Goal: Task Accomplishment & Management: Manage account settings

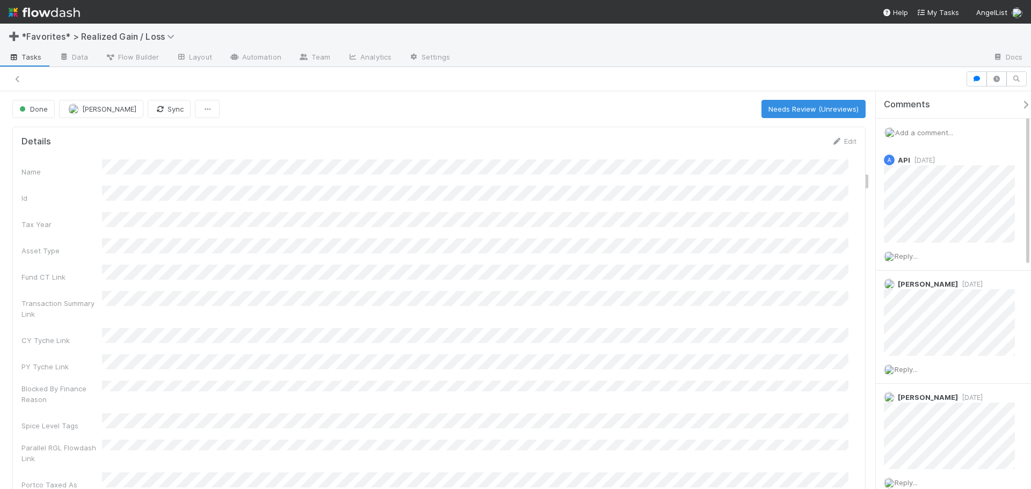
scroll to position [210, 819]
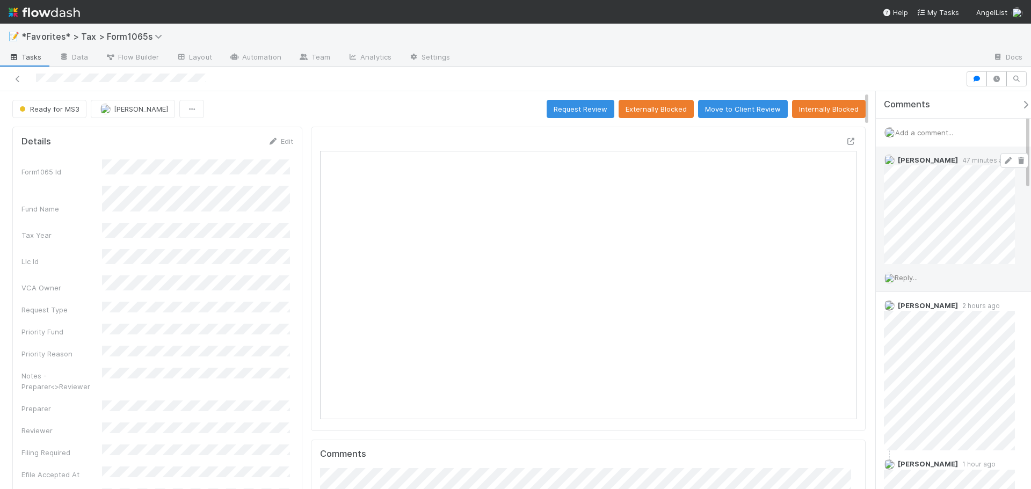
scroll to position [210, 523]
click at [927, 134] on span "Add a comment..." at bounding box center [924, 132] width 58 height 9
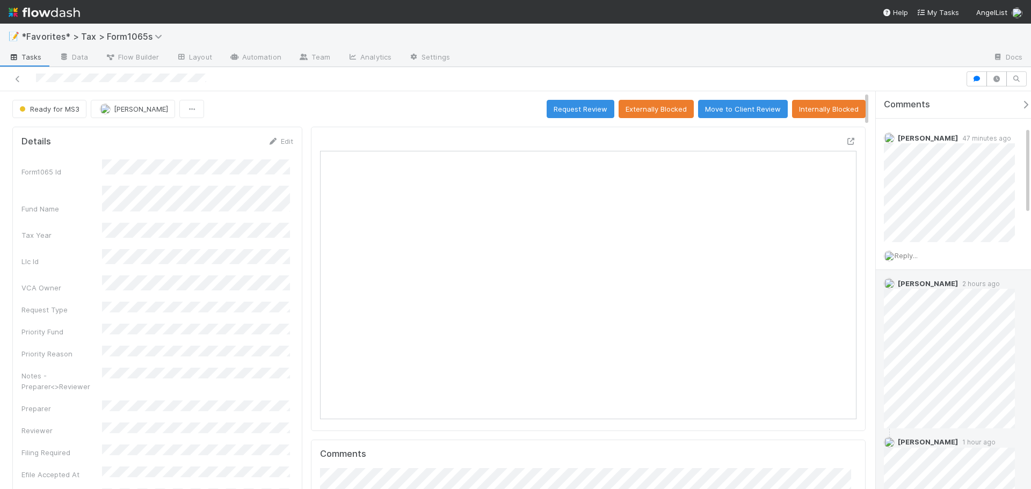
scroll to position [161, 0]
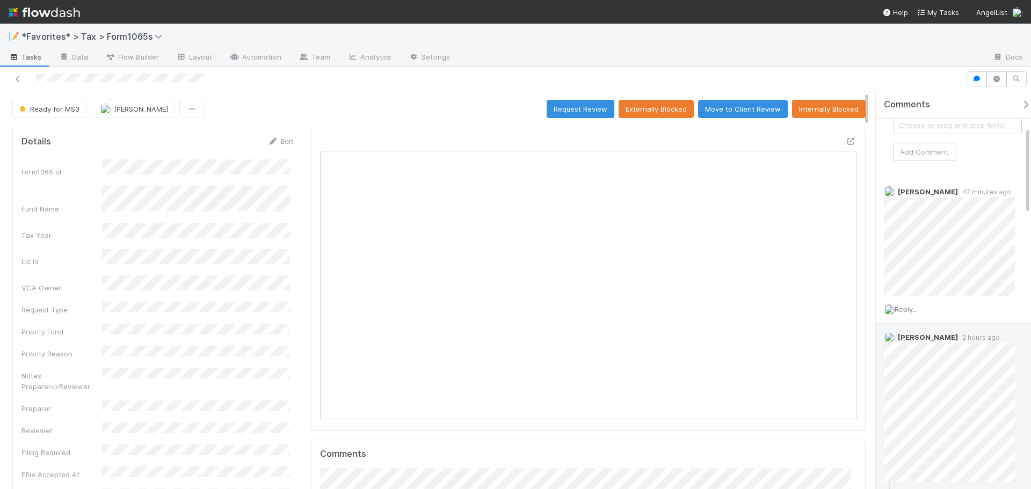
click at [905, 314] on span "Reply..." at bounding box center [906, 309] width 23 height 9
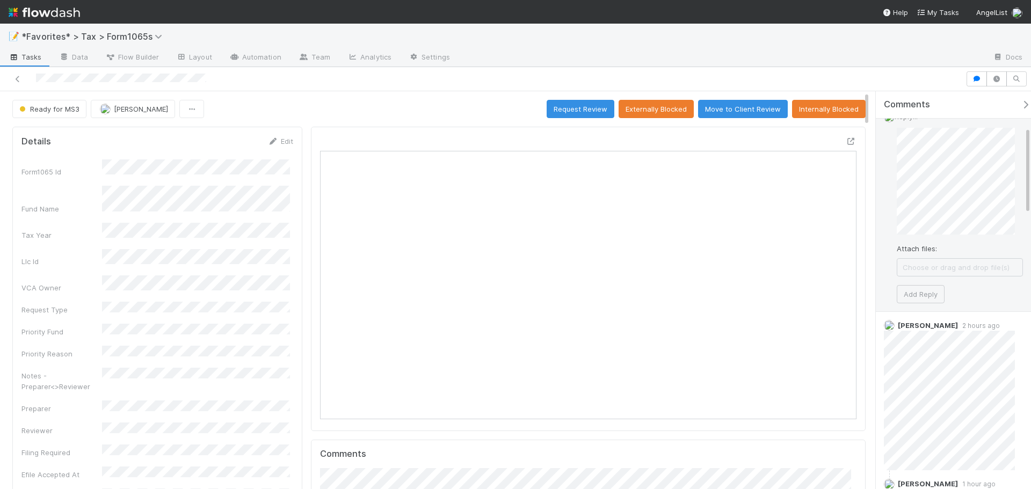
click at [906, 305] on div "Reply... Attach files: Choose or drag and drop file(s) Add Reply" at bounding box center [953, 207] width 155 height 208
click at [912, 297] on button "Add Reply" at bounding box center [921, 294] width 48 height 18
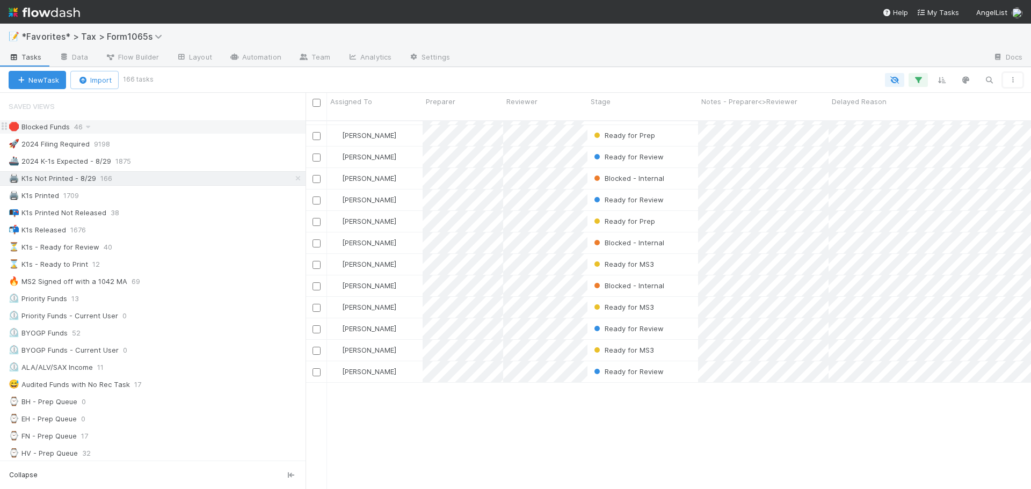
scroll to position [1564, 0]
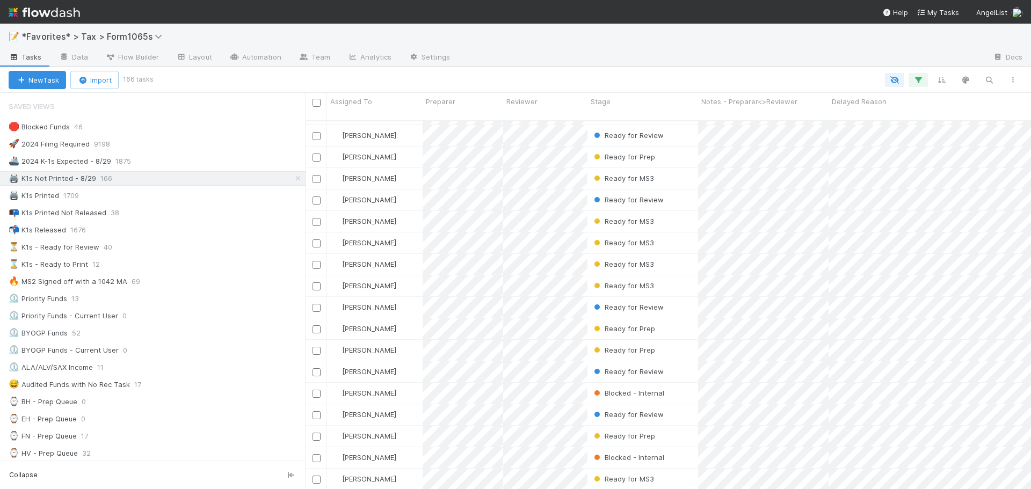
click at [76, 11] on img at bounding box center [44, 12] width 71 height 18
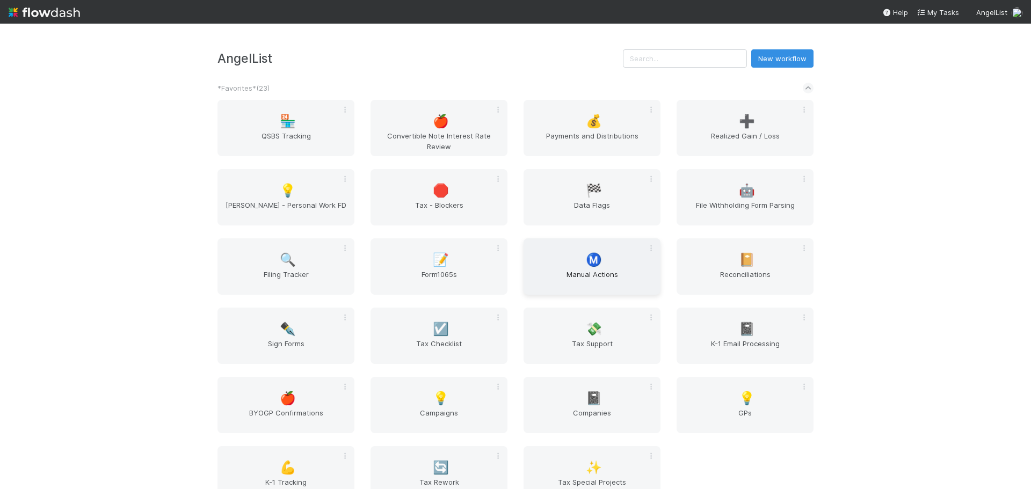
click at [599, 272] on span "Manual Actions" at bounding box center [592, 279] width 128 height 21
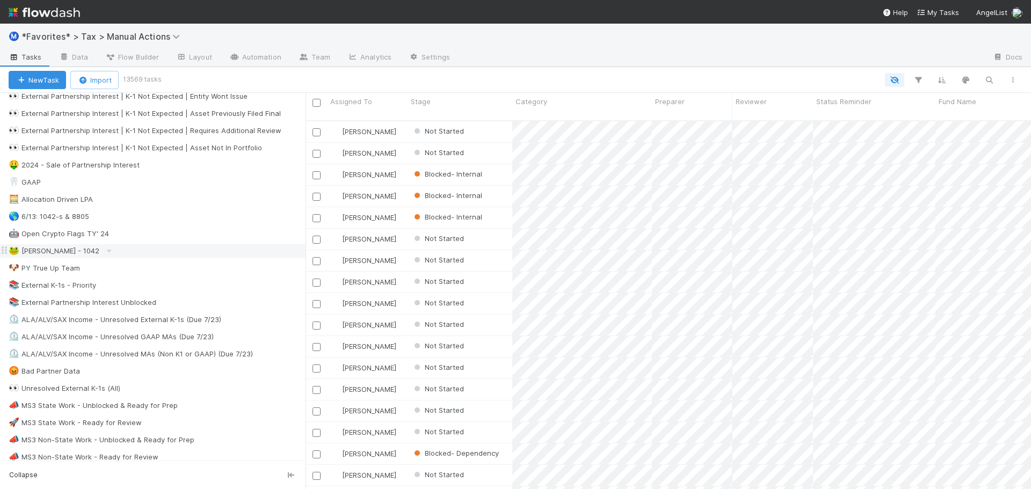
scroll to position [698, 0]
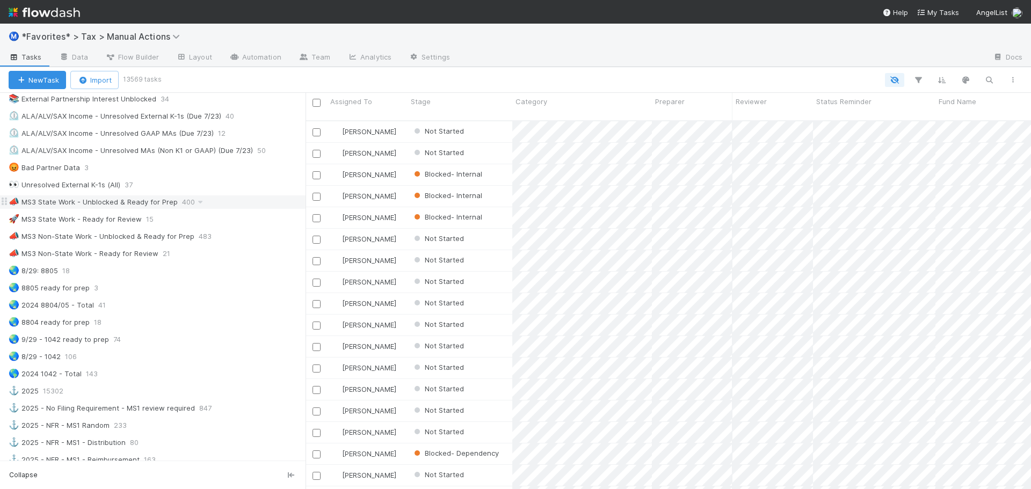
click at [221, 202] on div "📣 MS3 State Work - Unblocked & Ready for Prep 400" at bounding box center [157, 201] width 297 height 13
click at [220, 223] on div "🚀 MS3 State Work - Ready for Review 15" at bounding box center [157, 219] width 297 height 13
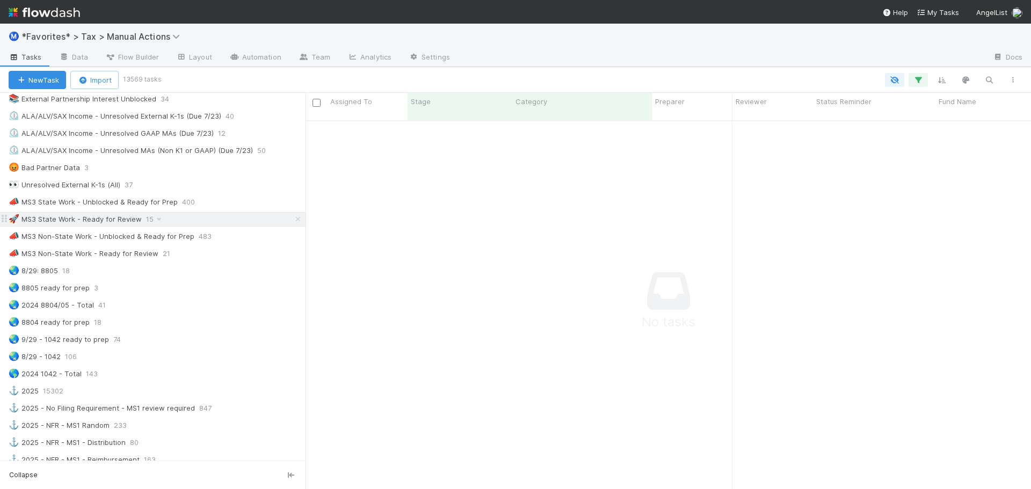
scroll to position [361, 717]
click at [220, 223] on div "🚀 MS3 State Work - Ready for Review 15" at bounding box center [157, 219] width 297 height 13
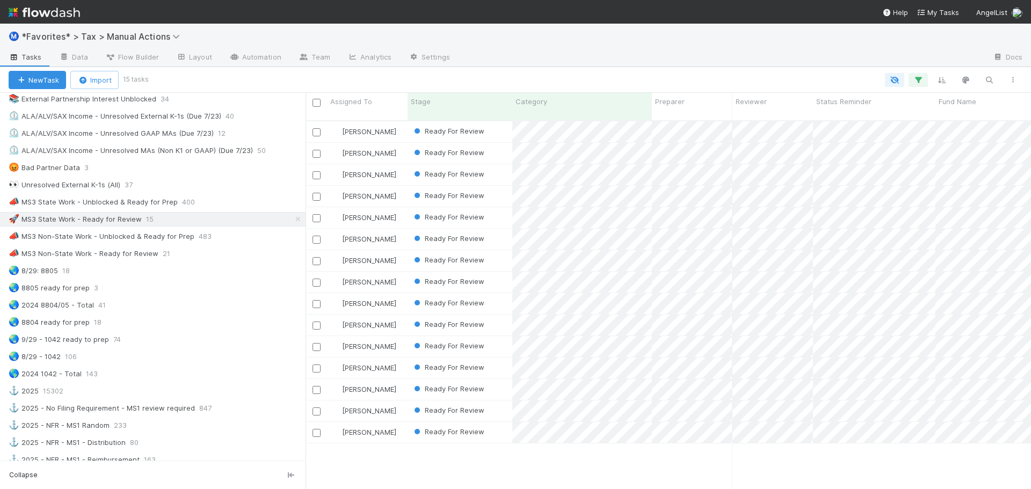
scroll to position [369, 717]
click at [443, 256] on span "Ready For Review" at bounding box center [448, 260] width 72 height 9
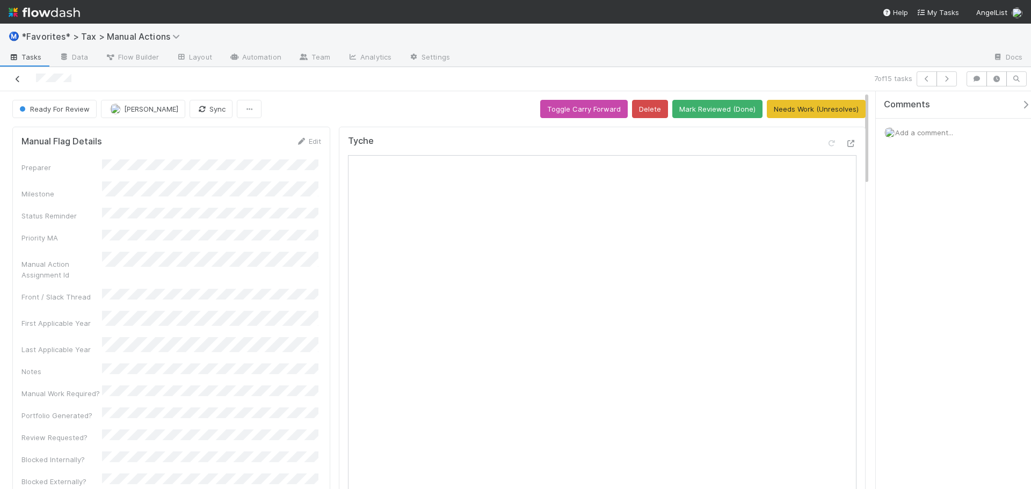
click at [19, 79] on icon at bounding box center [17, 79] width 11 height 7
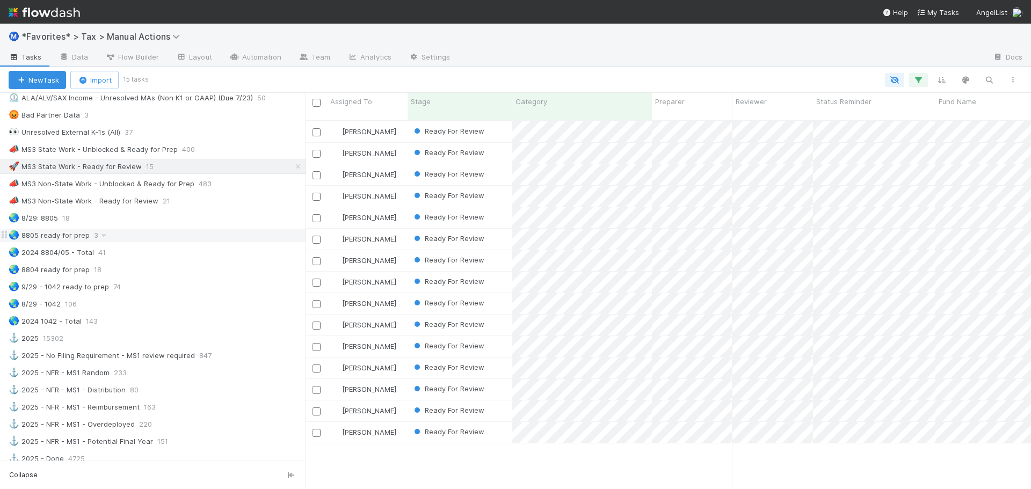
scroll to position [752, 0]
click at [222, 165] on div "🚀 MS3 State Work - Ready for Review 15" at bounding box center [157, 165] width 297 height 13
click at [230, 152] on div "📣 MS3 State Work - Unblocked & Ready for Prep 400" at bounding box center [157, 148] width 297 height 13
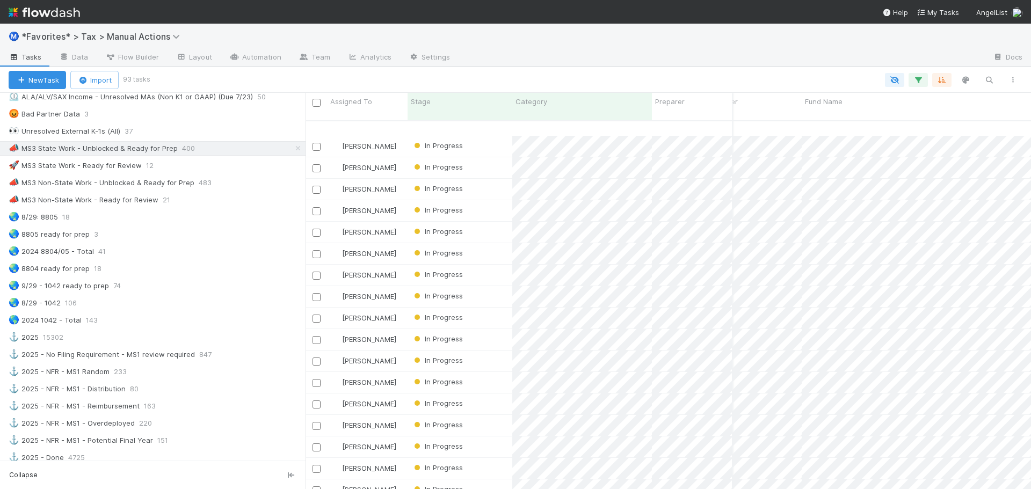
scroll to position [1628, 134]
click at [132, 164] on div "🚀 MS3 State Work - Ready for Review" at bounding box center [75, 165] width 133 height 13
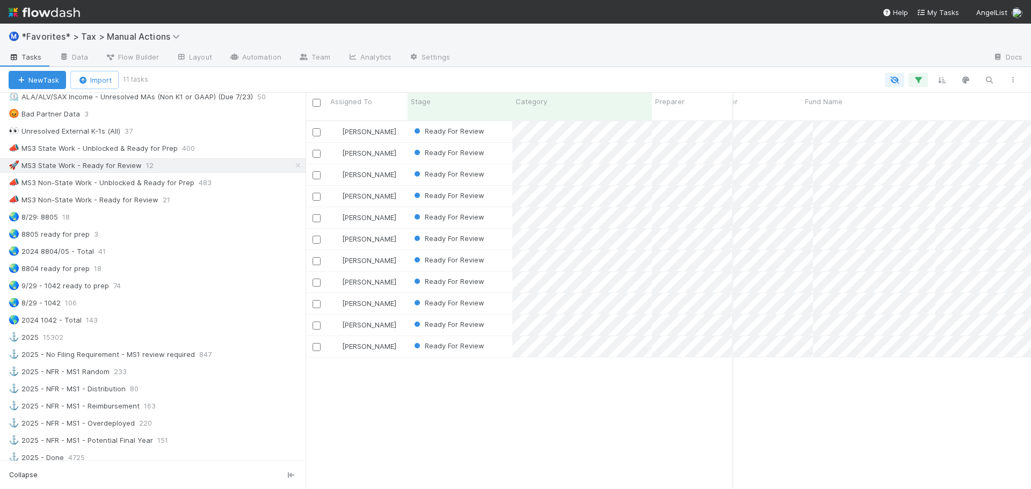
scroll to position [369, 717]
click at [573, 64] on div at bounding box center [722, 57] width 526 height 17
click at [173, 146] on div "📣 MS3 State Work - Unblocked & Ready for Prep" at bounding box center [93, 148] width 169 height 13
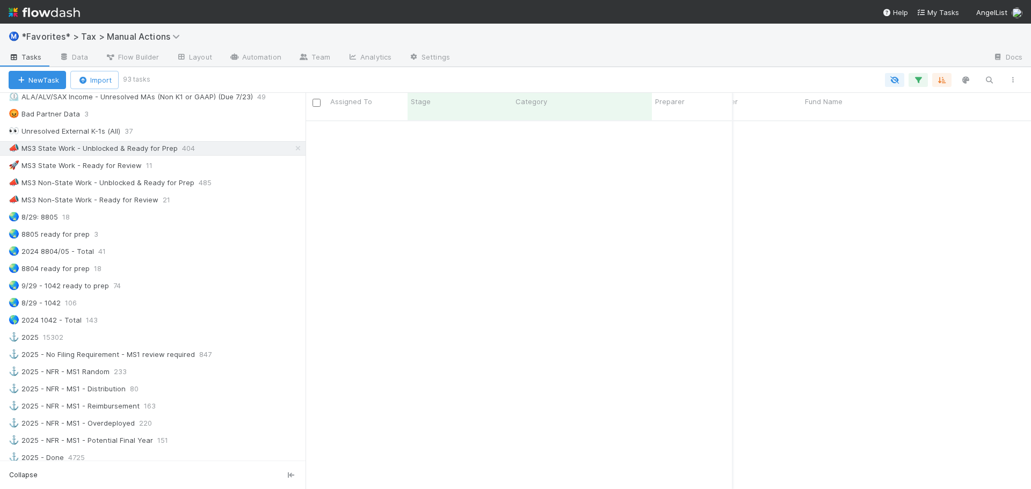
scroll to position [0, 134]
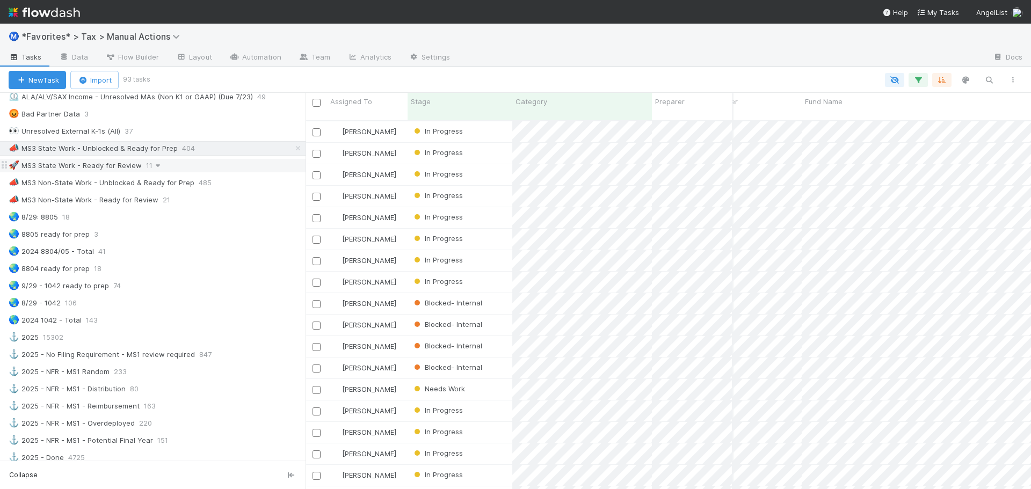
click at [158, 165] on icon at bounding box center [157, 165] width 11 height 7
click at [126, 162] on div "View Settings Default for everyone Rename this view Delete this view" at bounding box center [515, 244] width 1031 height 489
click at [123, 166] on div "🚀 MS3 State Work - Ready for Review" at bounding box center [75, 165] width 133 height 13
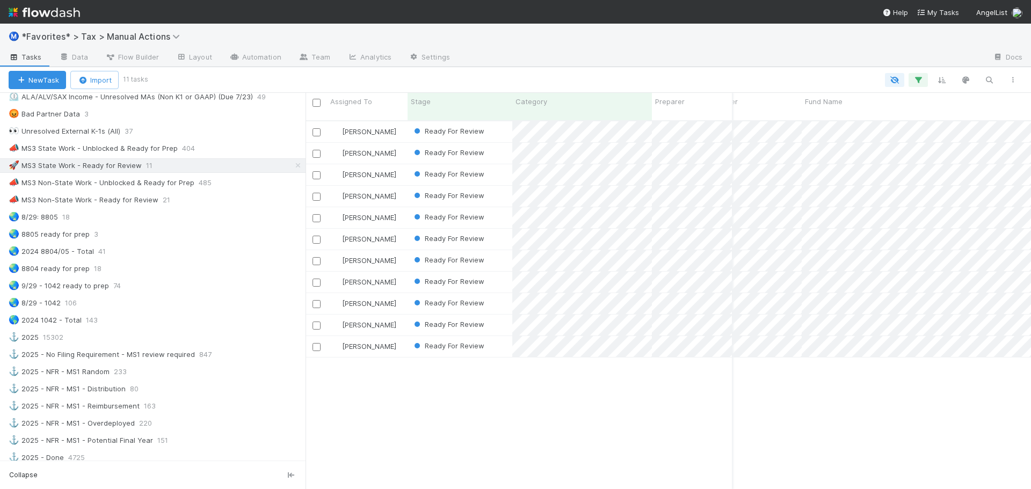
scroll to position [369, 717]
click at [232, 201] on div "📣 MS3 Non-State Work - Ready for Review 21" at bounding box center [157, 199] width 297 height 13
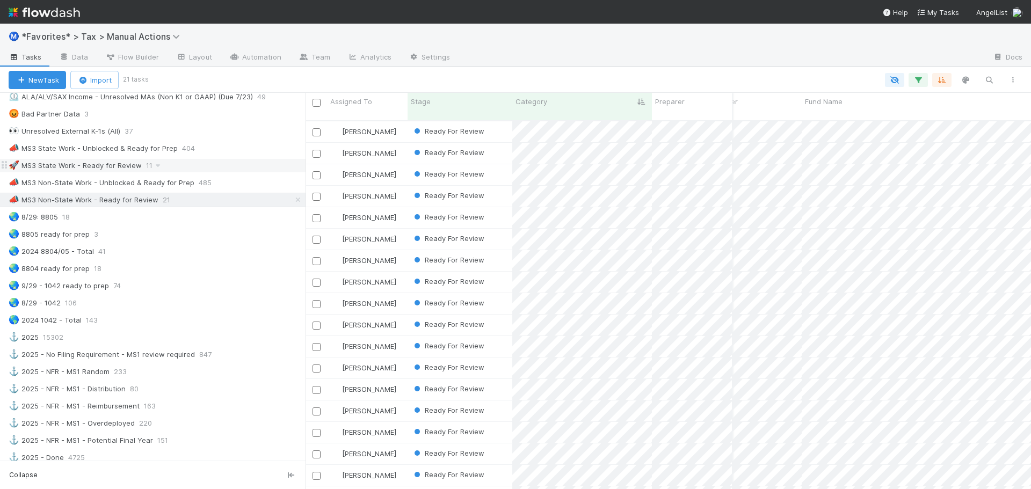
scroll to position [369, 717]
click at [229, 162] on div "🚀 MS3 State Work - Ready for Review 11" at bounding box center [157, 165] width 297 height 13
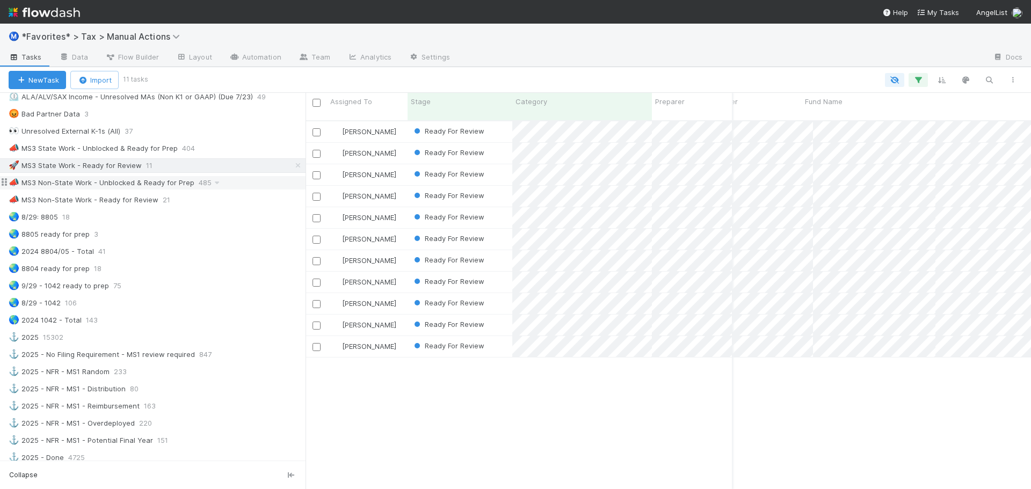
scroll to position [369, 717]
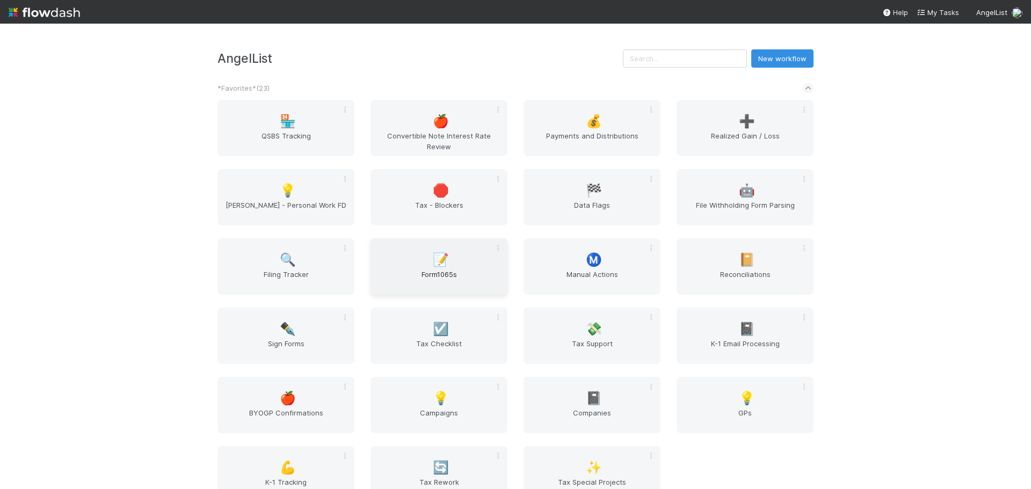
click at [443, 281] on span "Form1065s" at bounding box center [439, 279] width 128 height 21
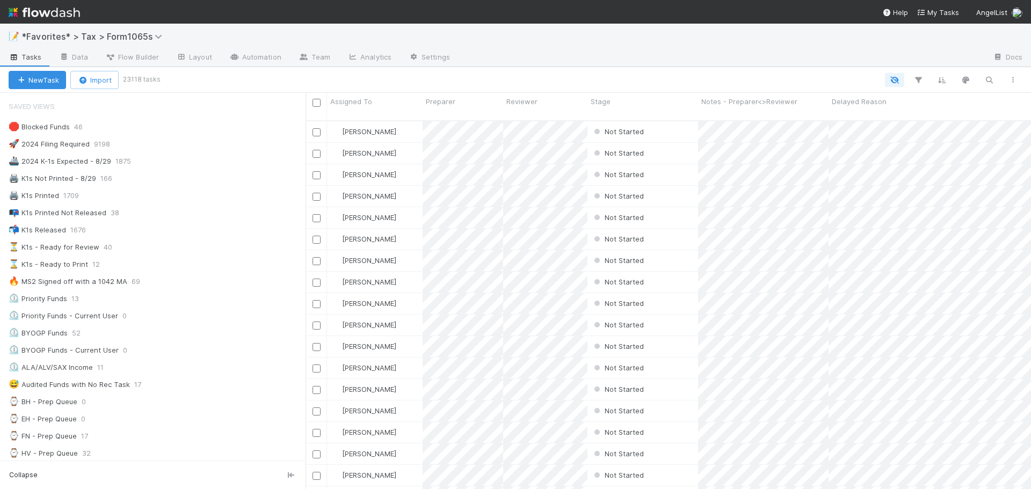
scroll to position [369, 717]
click at [178, 172] on div "🖨️ K1s Not Printed - 8/29 166" at bounding box center [157, 178] width 297 height 13
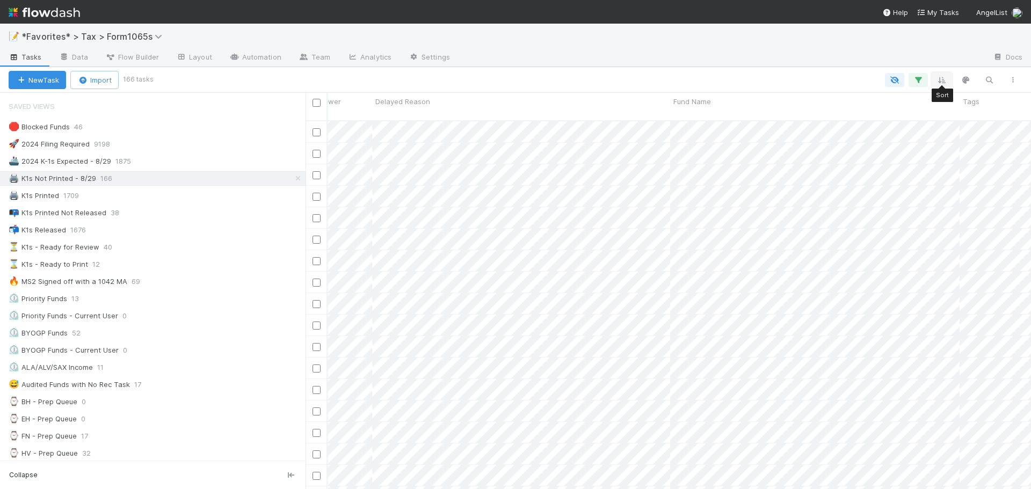
click at [936, 77] on icon "button" at bounding box center [941, 80] width 11 height 10
click at [815, 112] on icon "button" at bounding box center [810, 112] width 11 height 6
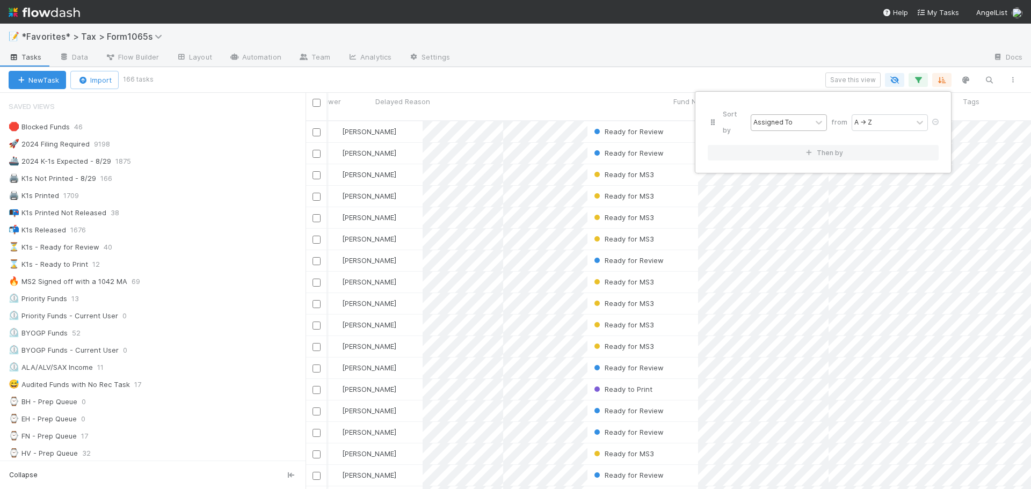
click at [777, 118] on div "Assigned To" at bounding box center [772, 123] width 39 height 10
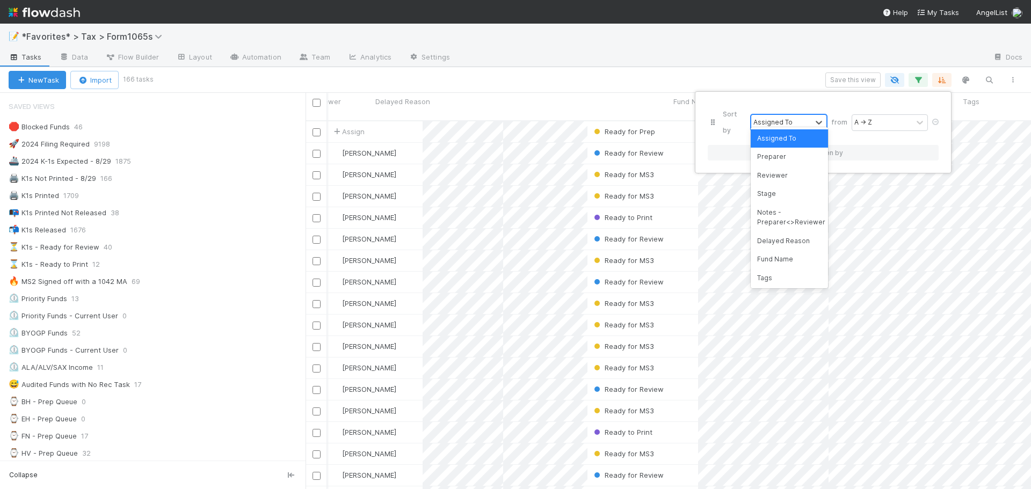
scroll to position [369, 717]
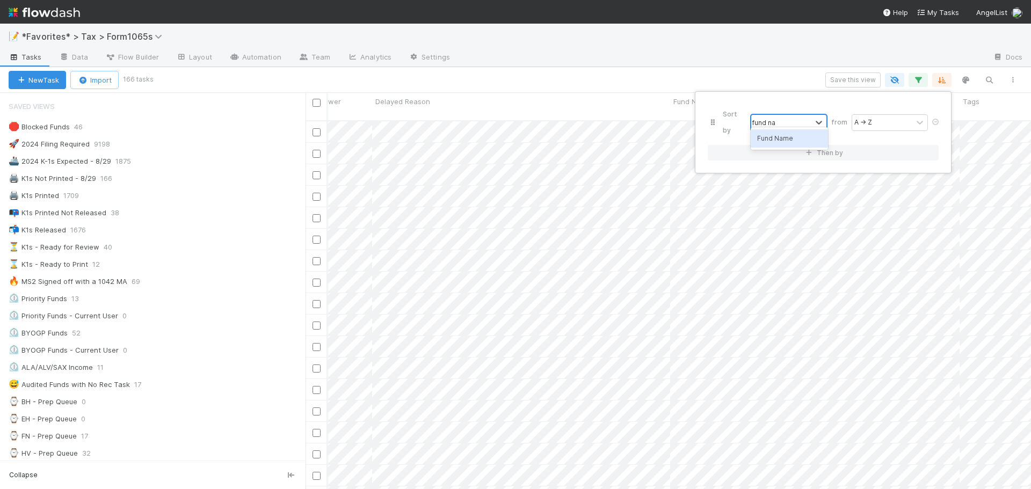
type input "fund nam"
click at [759, 68] on div "Sort by Fund Name from A → Z Then by" at bounding box center [515, 244] width 1031 height 489
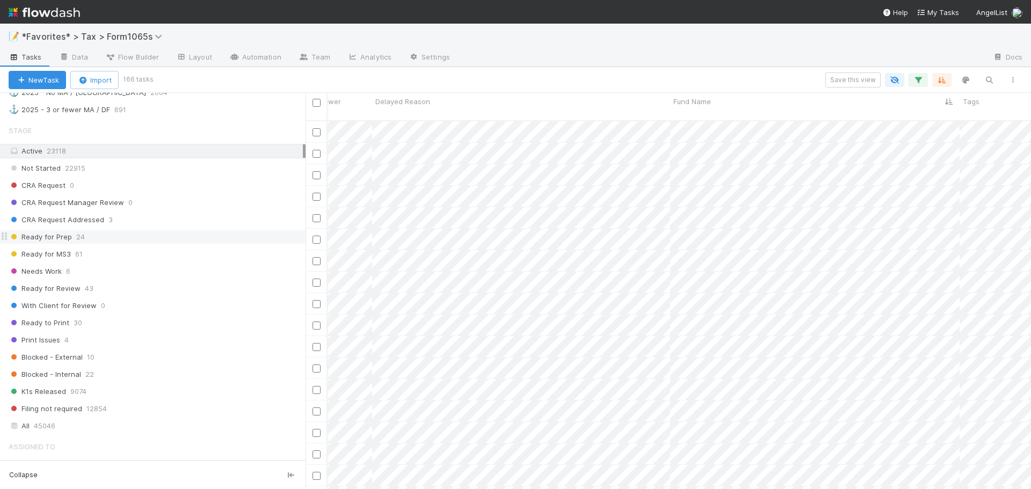
scroll to position [752, 0]
click at [162, 255] on div "Ready for MS3 61" at bounding box center [157, 258] width 297 height 13
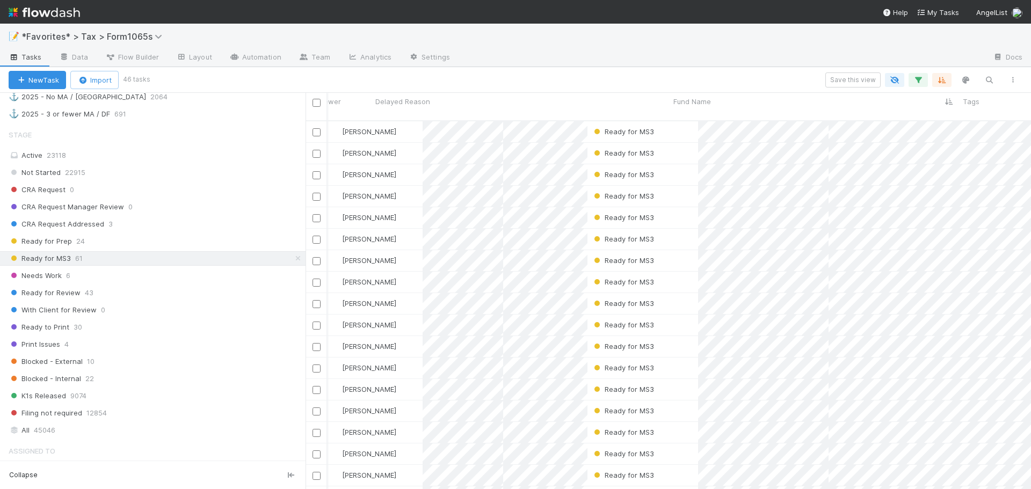
scroll to position [9, 9]
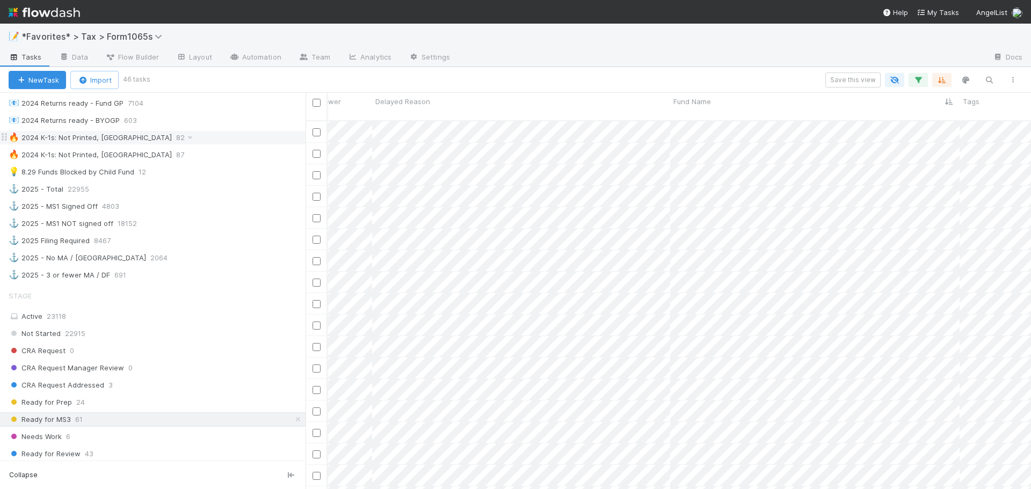
click at [211, 140] on div "🔥 2024 K-1s: Not Printed, Has States 82" at bounding box center [157, 137] width 297 height 13
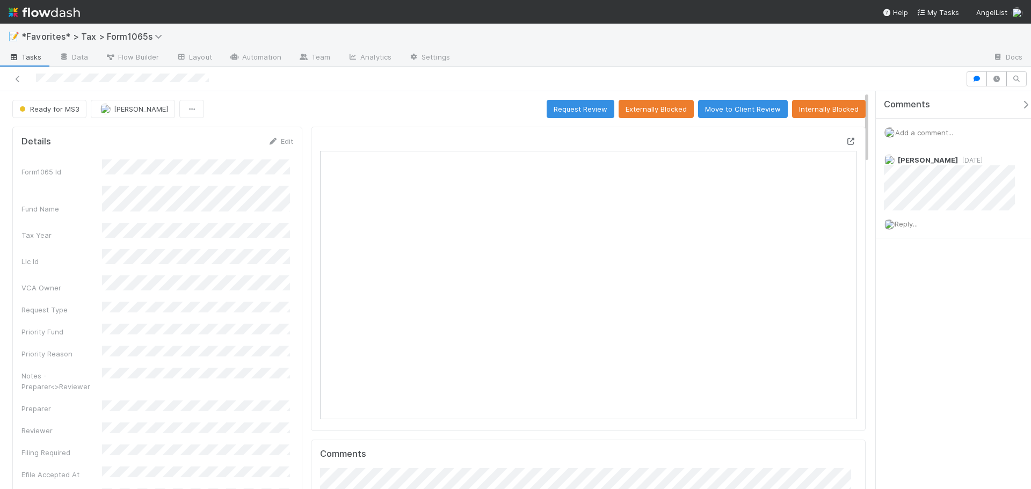
scroll to position [210, 523]
click at [846, 141] on icon at bounding box center [851, 141] width 11 height 7
click at [922, 134] on span "Add a comment..." at bounding box center [924, 132] width 58 height 9
click at [922, 133] on span "Add a comment..." at bounding box center [924, 132] width 58 height 9
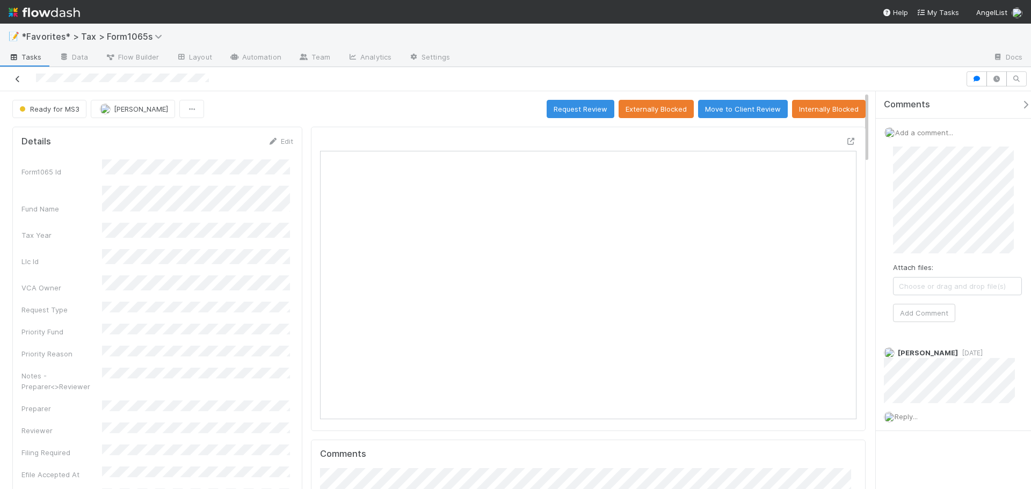
click at [14, 78] on icon at bounding box center [17, 79] width 11 height 7
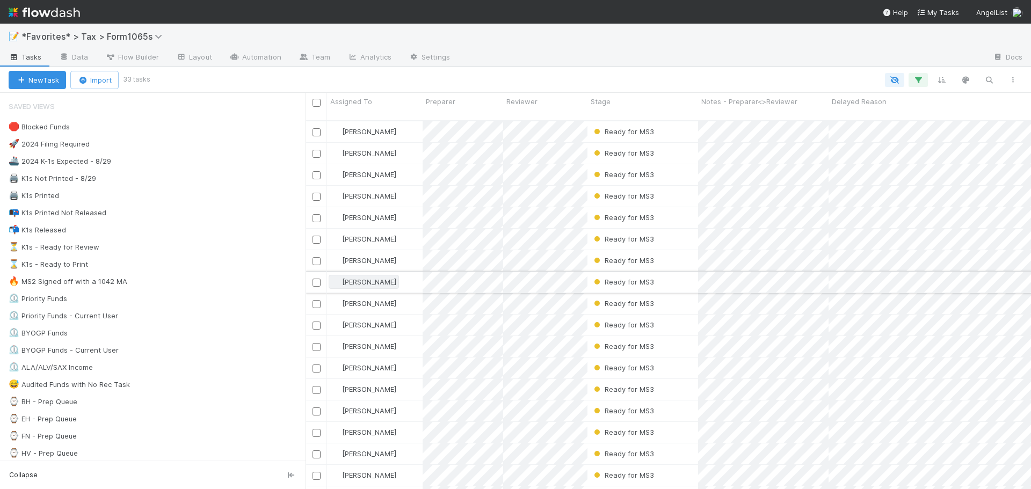
scroll to position [369, 717]
click at [918, 77] on icon "button" at bounding box center [918, 80] width 11 height 10
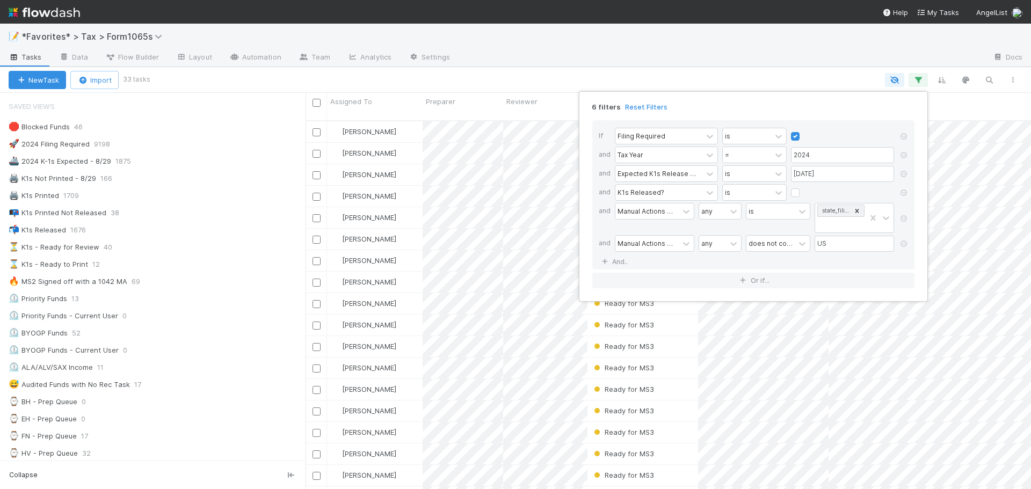
click at [738, 66] on div "6 filters Reset Filters If Filing Required is and Tax Year = 2024 and Expected …" at bounding box center [515, 244] width 1031 height 489
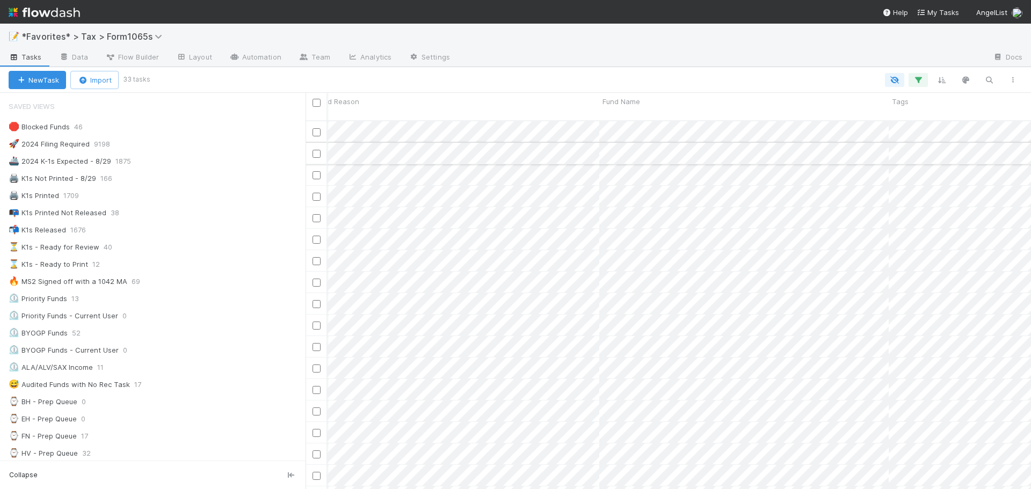
scroll to position [0, 528]
click at [920, 79] on icon "button" at bounding box center [918, 80] width 11 height 10
click at [882, 61] on div "6 filters Reset Filters If Filing Required is and Tax Year = 2024 and Expected …" at bounding box center [515, 244] width 1031 height 489
click at [945, 82] on icon "button" at bounding box center [941, 80] width 11 height 10
click at [852, 116] on button "Sort by" at bounding box center [823, 112] width 231 height 16
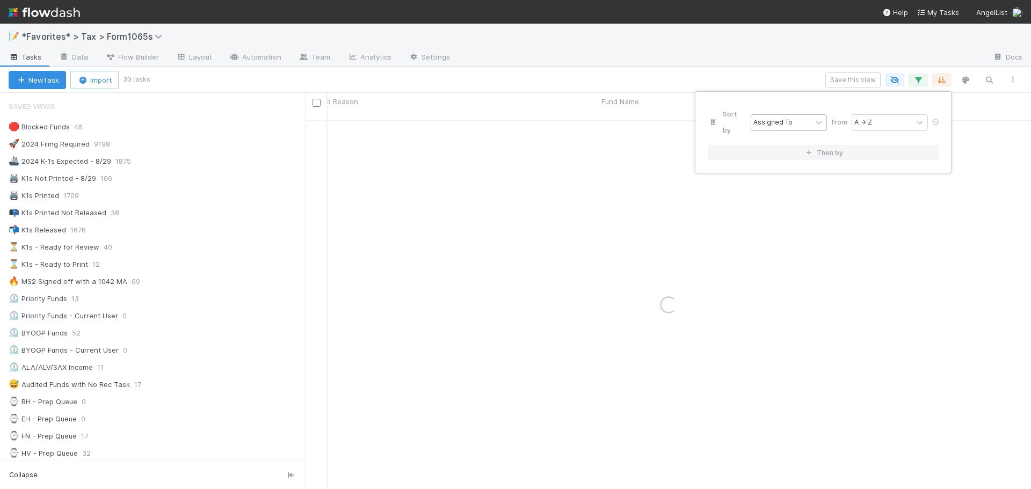
click at [780, 118] on div "Assigned To" at bounding box center [772, 123] width 39 height 10
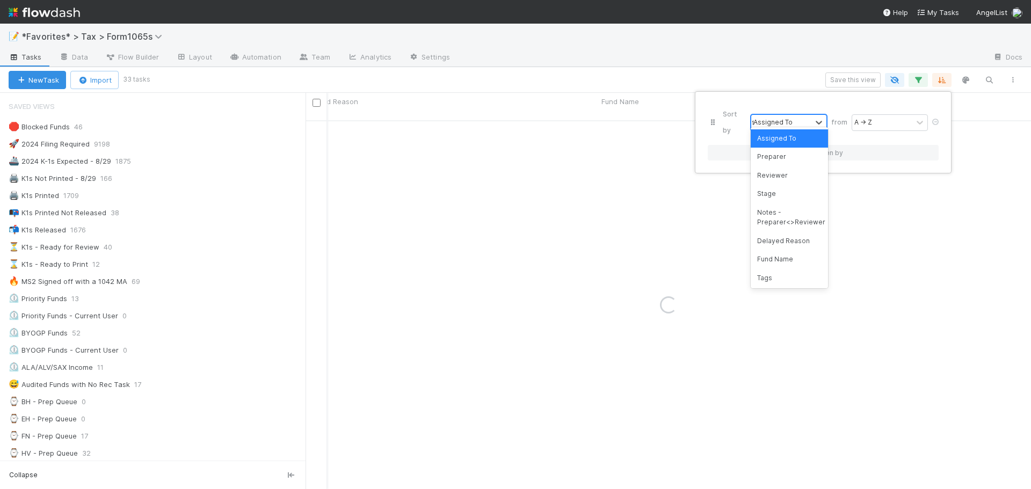
type input "fun"
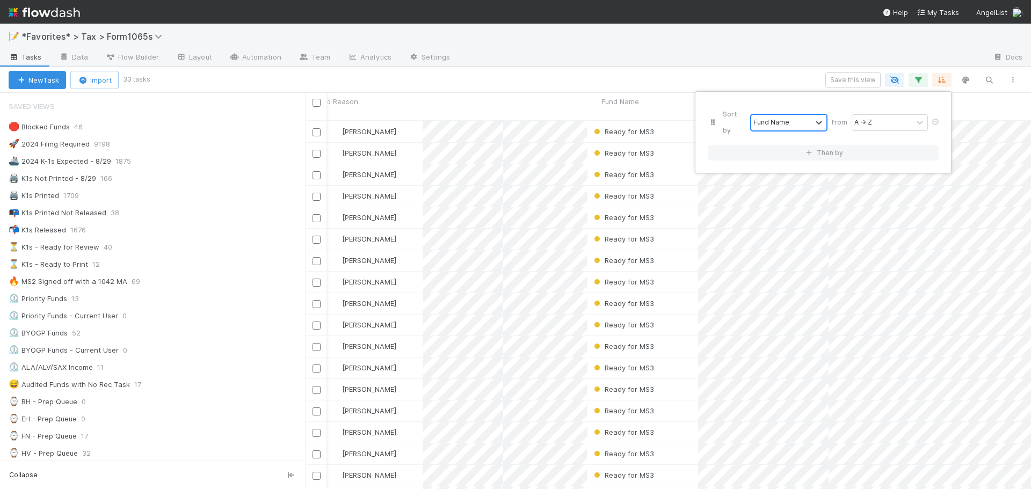
scroll to position [369, 717]
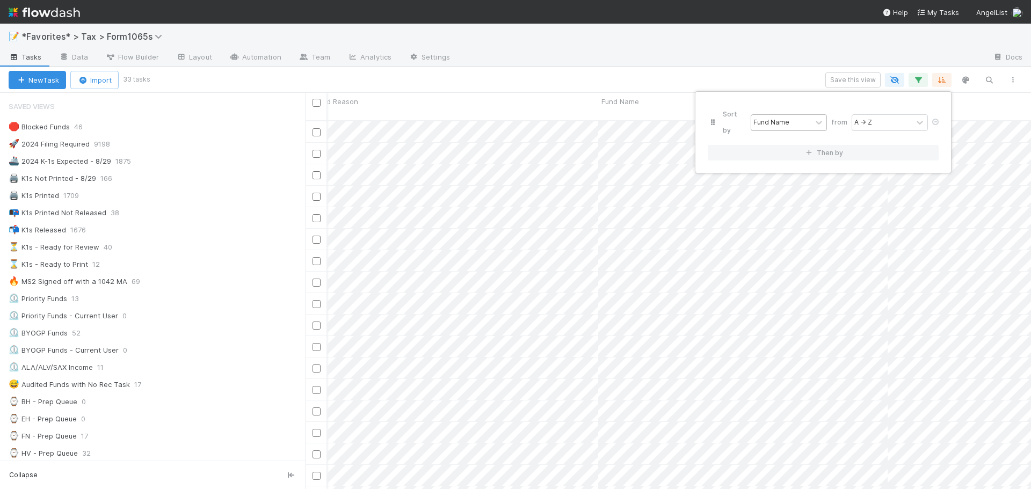
click at [759, 49] on div "Sort by Fund Name from A → Z Then by" at bounding box center [515, 244] width 1031 height 489
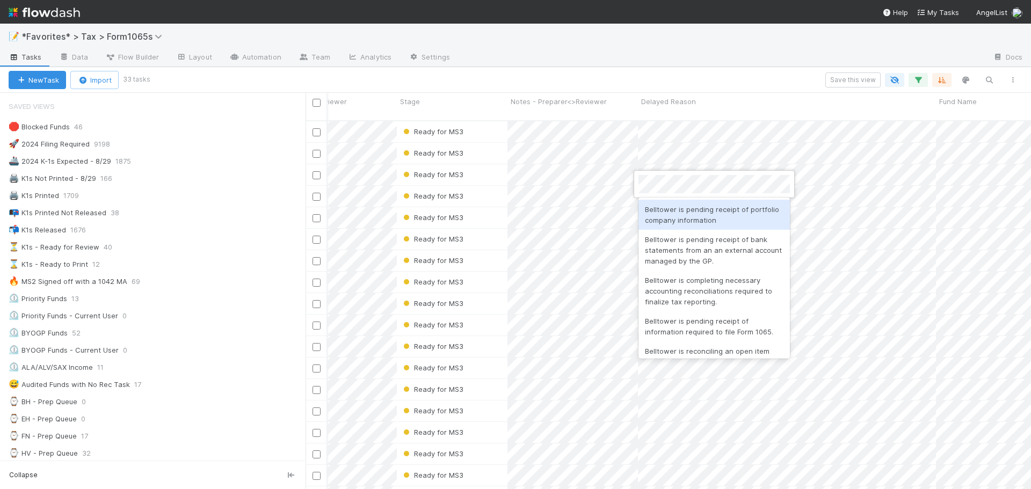
click at [583, 190] on div at bounding box center [515, 244] width 1031 height 489
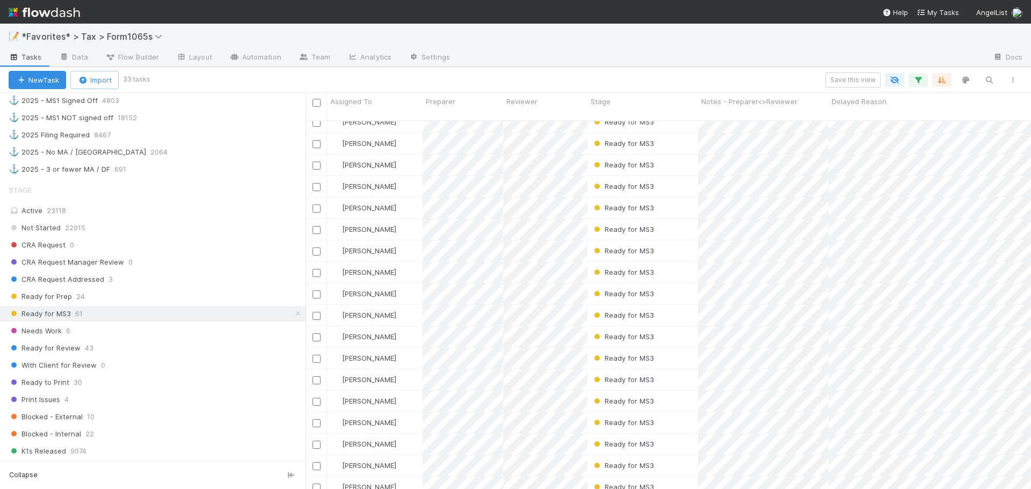
scroll to position [698, 0]
click at [114, 293] on div "Ready for Prep 24" at bounding box center [157, 294] width 297 height 13
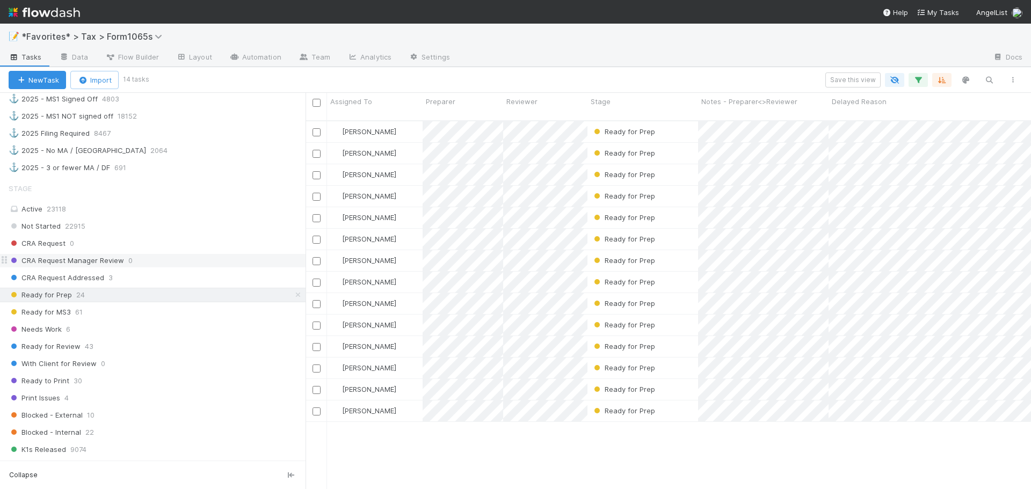
scroll to position [369, 717]
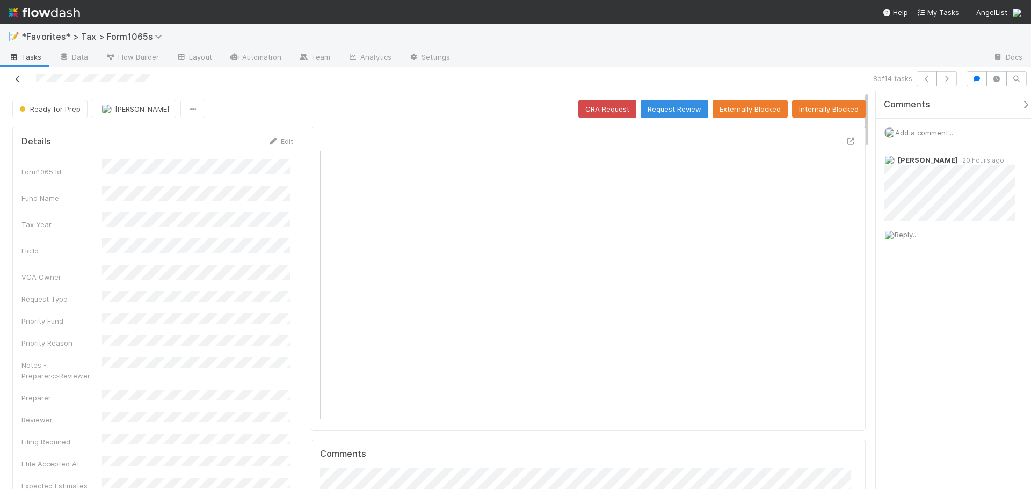
click at [16, 78] on icon at bounding box center [17, 79] width 11 height 7
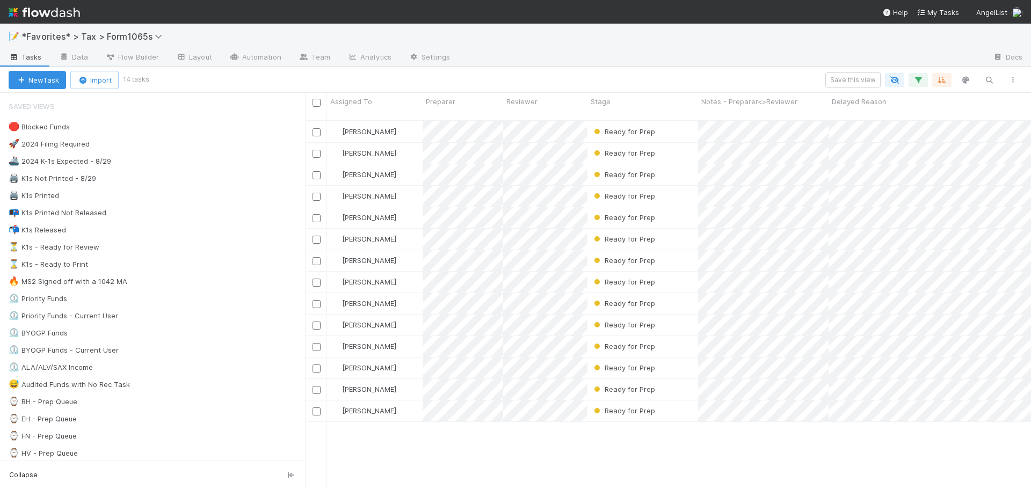
scroll to position [369, 717]
click at [313, 279] on input "checkbox" at bounding box center [316, 283] width 8 height 8
click at [315, 300] on input "checkbox" at bounding box center [316, 304] width 8 height 8
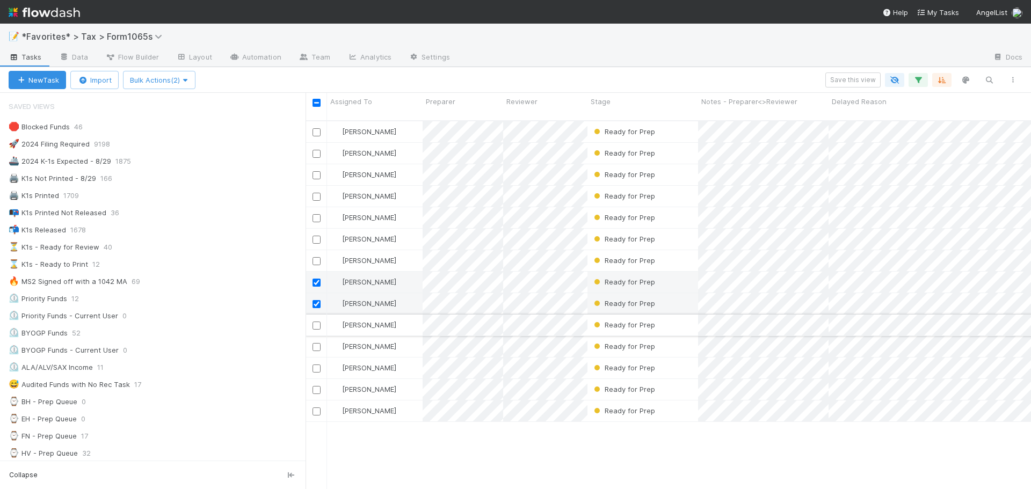
click at [313, 322] on input "checkbox" at bounding box center [316, 326] width 8 height 8
click at [318, 340] on div at bounding box center [316, 346] width 13 height 12
click at [318, 343] on input "checkbox" at bounding box center [316, 347] width 8 height 8
click at [316, 386] on input "checkbox" at bounding box center [316, 390] width 8 height 8
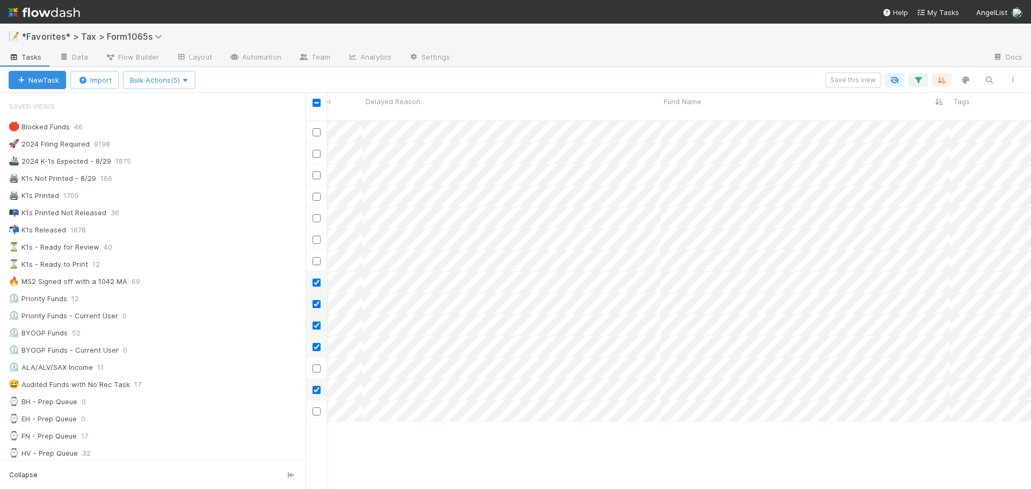
scroll to position [0, 453]
click at [177, 80] on span "Bulk Actions (5)" at bounding box center [159, 80] width 59 height 9
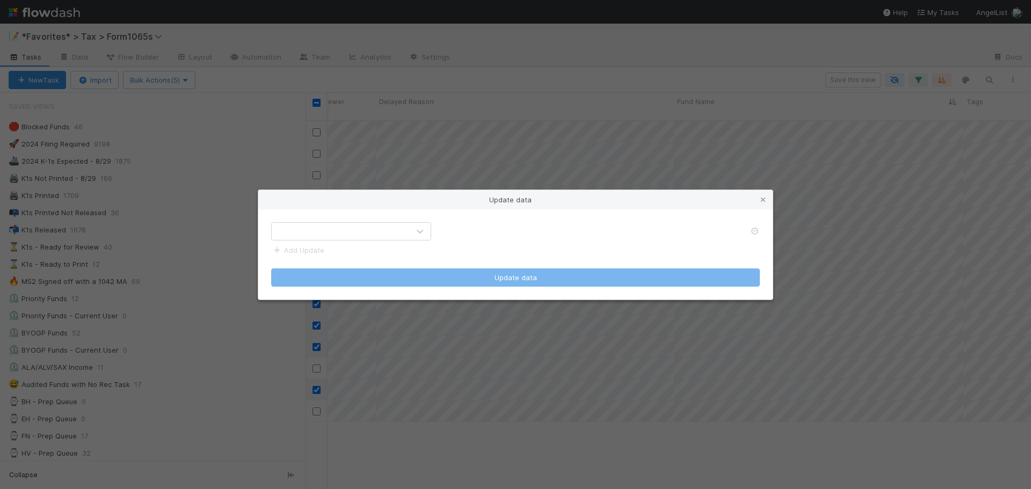
click at [364, 232] on div at bounding box center [340, 231] width 137 height 17
type input "dela"
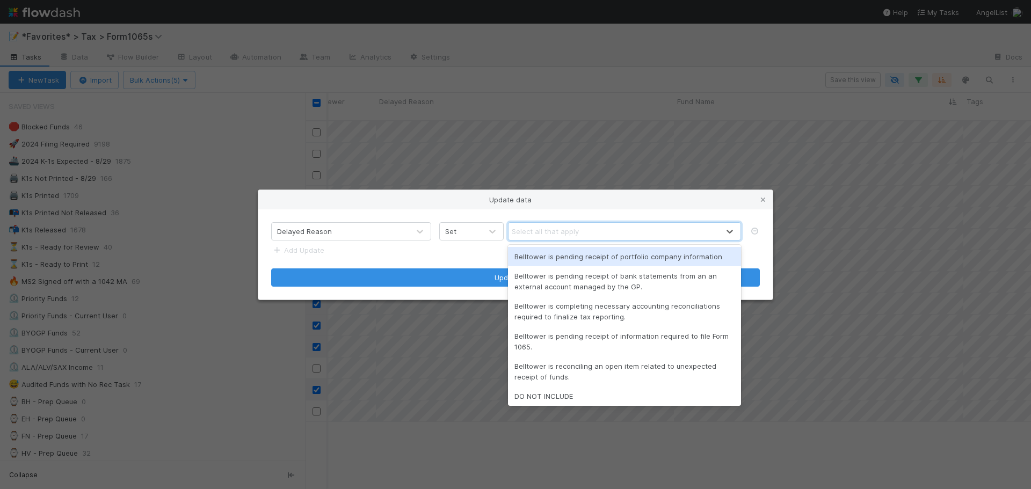
click at [536, 234] on div "Select all that apply" at bounding box center [545, 231] width 67 height 11
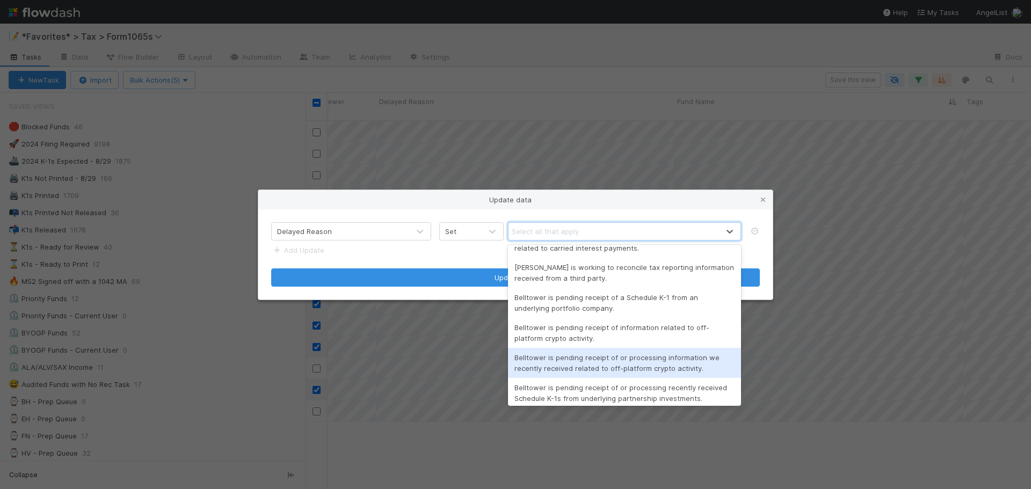
scroll to position [273, 0]
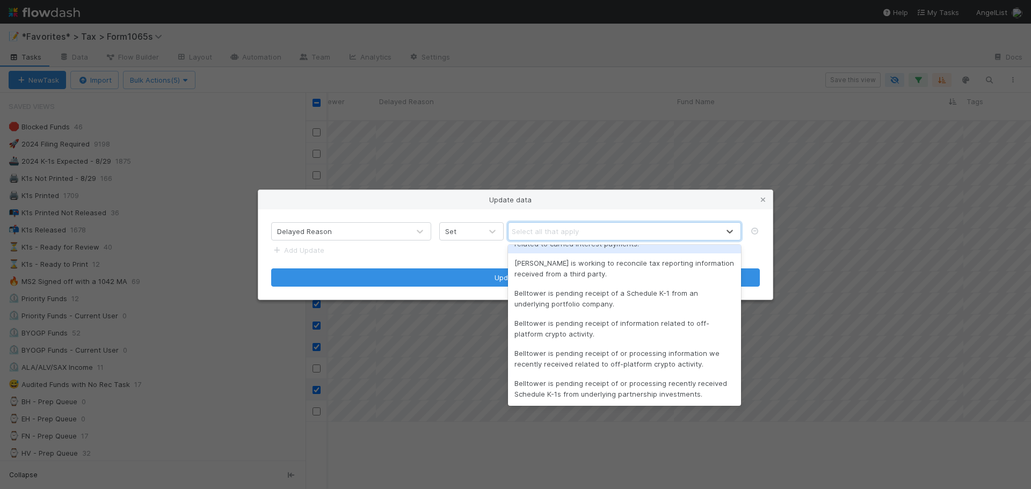
click at [597, 199] on div "Update data" at bounding box center [515, 199] width 514 height 19
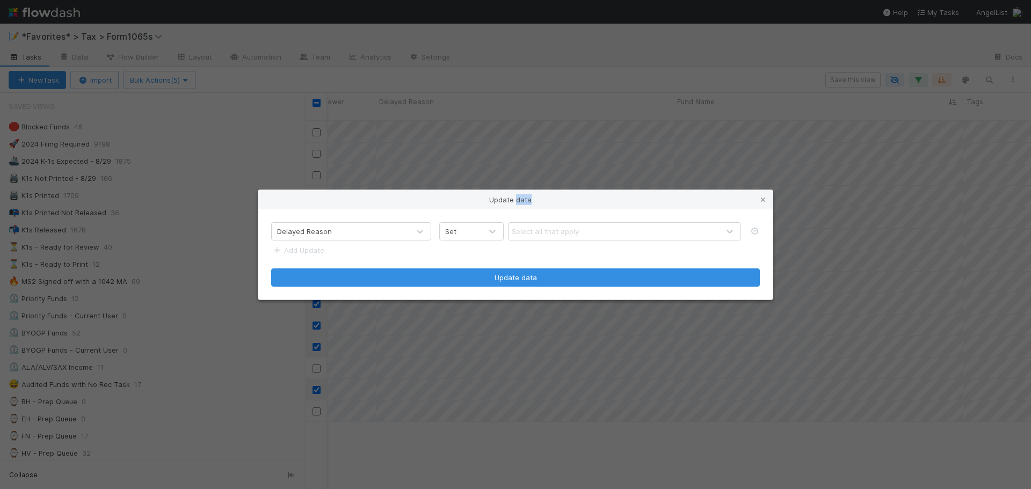
drag, startPoint x: 597, startPoint y: 199, endPoint x: 517, endPoint y: 195, distance: 80.1
click at [517, 195] on div "Update data" at bounding box center [515, 199] width 514 height 19
click at [586, 229] on div "Select all that apply" at bounding box center [613, 231] width 210 height 17
click at [697, 48] on div "Update data Delayed Reason Set Select all that apply Add Update Update data" at bounding box center [515, 244] width 1031 height 489
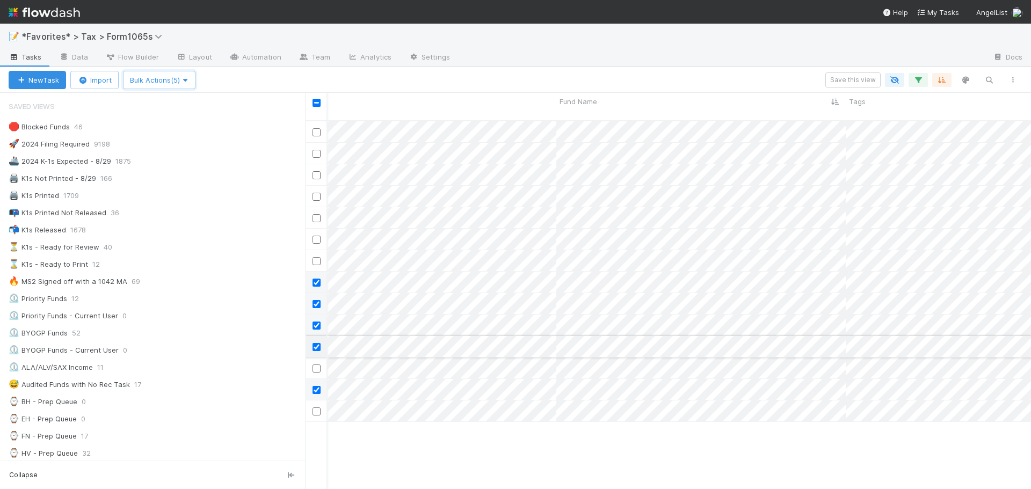
scroll to position [0, 571]
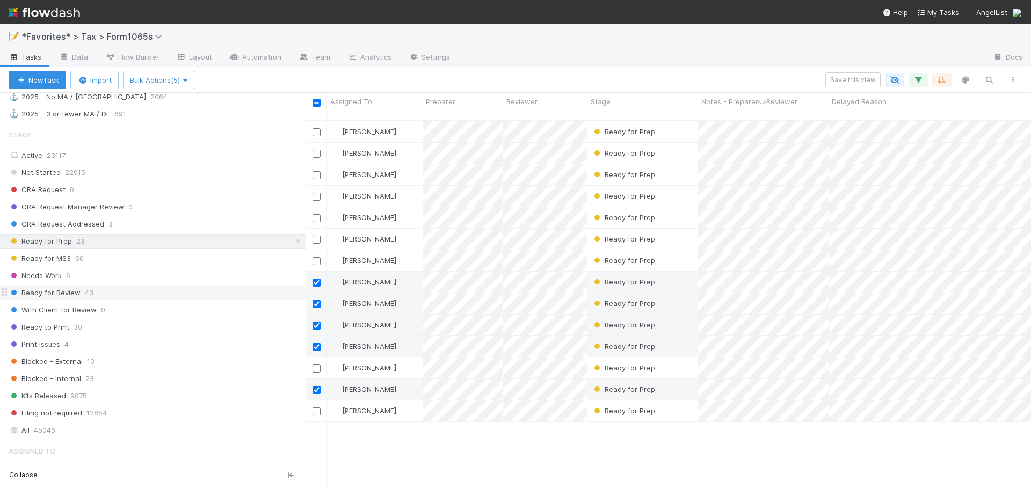
click at [133, 298] on div "Ready for Review 43" at bounding box center [157, 292] width 297 height 13
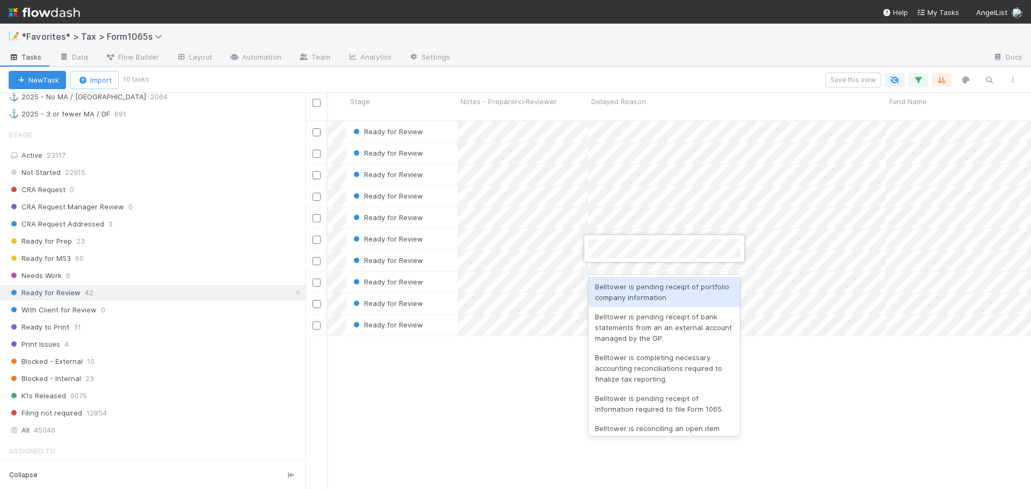
click at [690, 56] on div at bounding box center [515, 244] width 1031 height 489
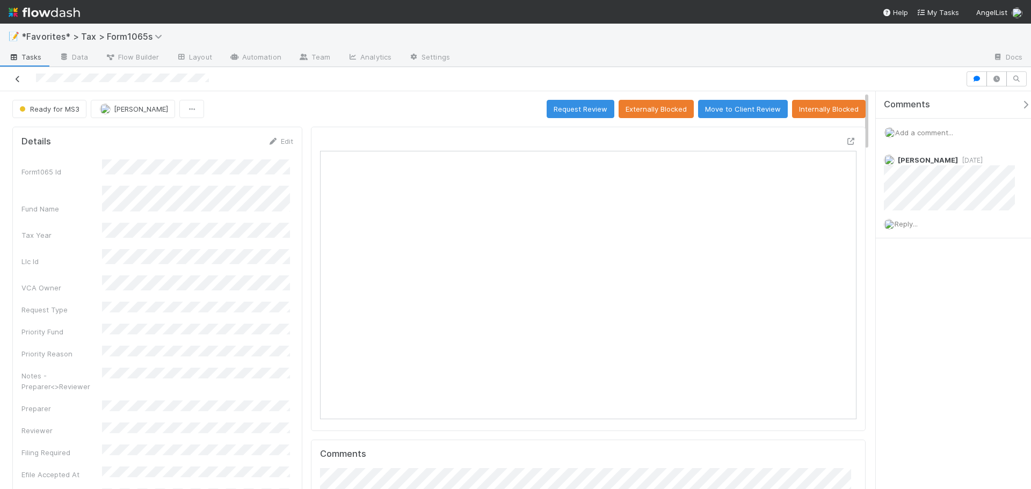
click at [17, 79] on icon at bounding box center [17, 79] width 11 height 7
